Goal: Task Accomplishment & Management: Complete application form

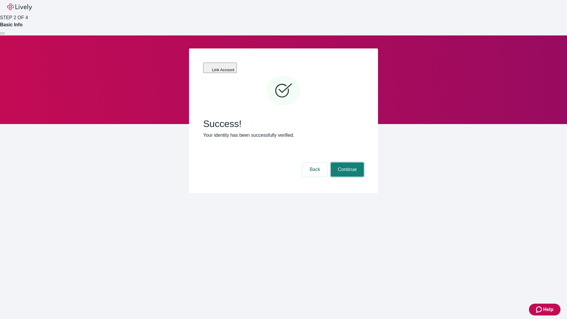
click at [347, 163] on button "Continue" at bounding box center [347, 170] width 33 height 14
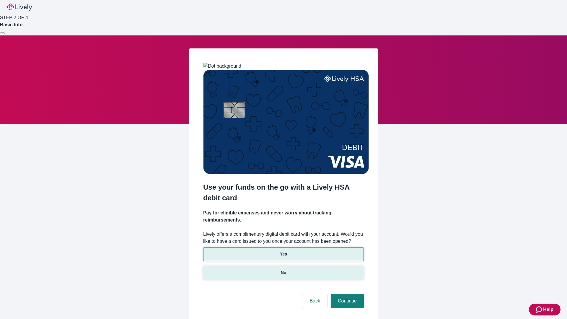
click at [283, 270] on p "No" at bounding box center [284, 273] width 6 height 6
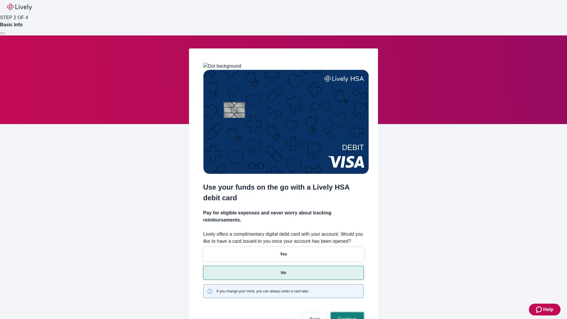
click at [347, 312] on button "Continue" at bounding box center [347, 319] width 33 height 14
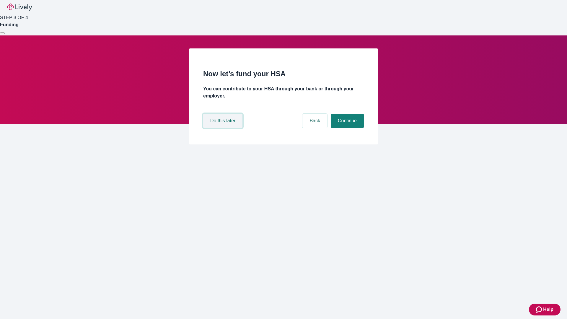
click at [224, 128] on button "Do this later" at bounding box center [222, 121] width 39 height 14
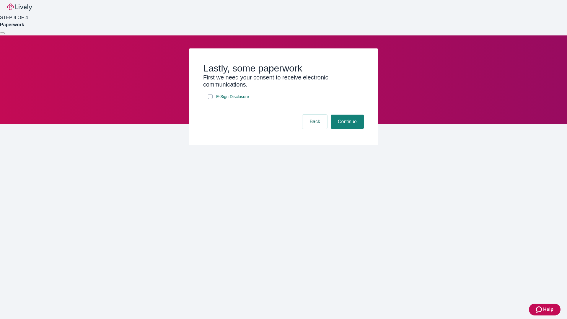
click at [210, 99] on input "E-Sign Disclosure" at bounding box center [210, 96] width 5 height 5
checkbox input "true"
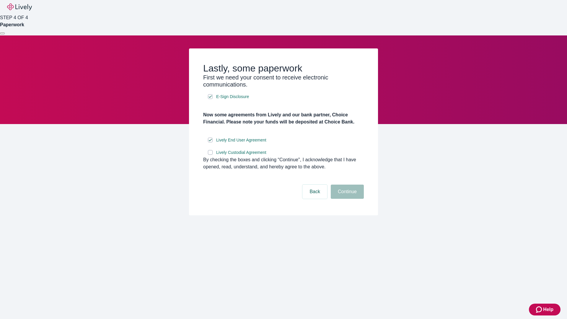
click at [210, 155] on input "Lively Custodial Agreement" at bounding box center [210, 152] width 5 height 5
checkbox input "true"
click at [347, 199] on button "Continue" at bounding box center [347, 192] width 33 height 14
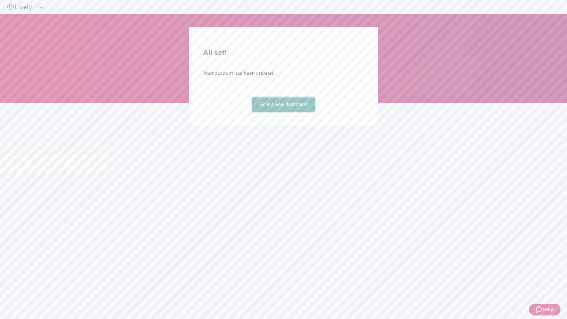
click at [283, 112] on link "Go to Lively dashboard" at bounding box center [283, 105] width 63 height 14
